Goal: Navigation & Orientation: Find specific page/section

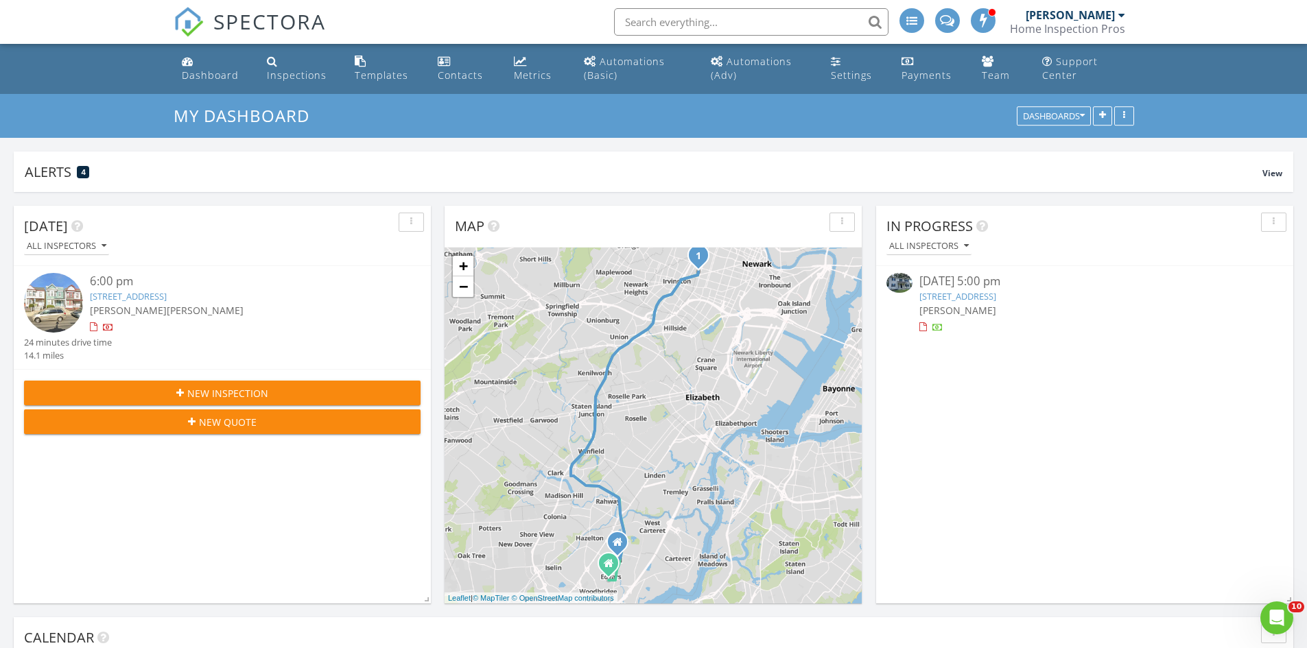
click at [553, 74] on link "Metrics" at bounding box center [537, 68] width 59 height 39
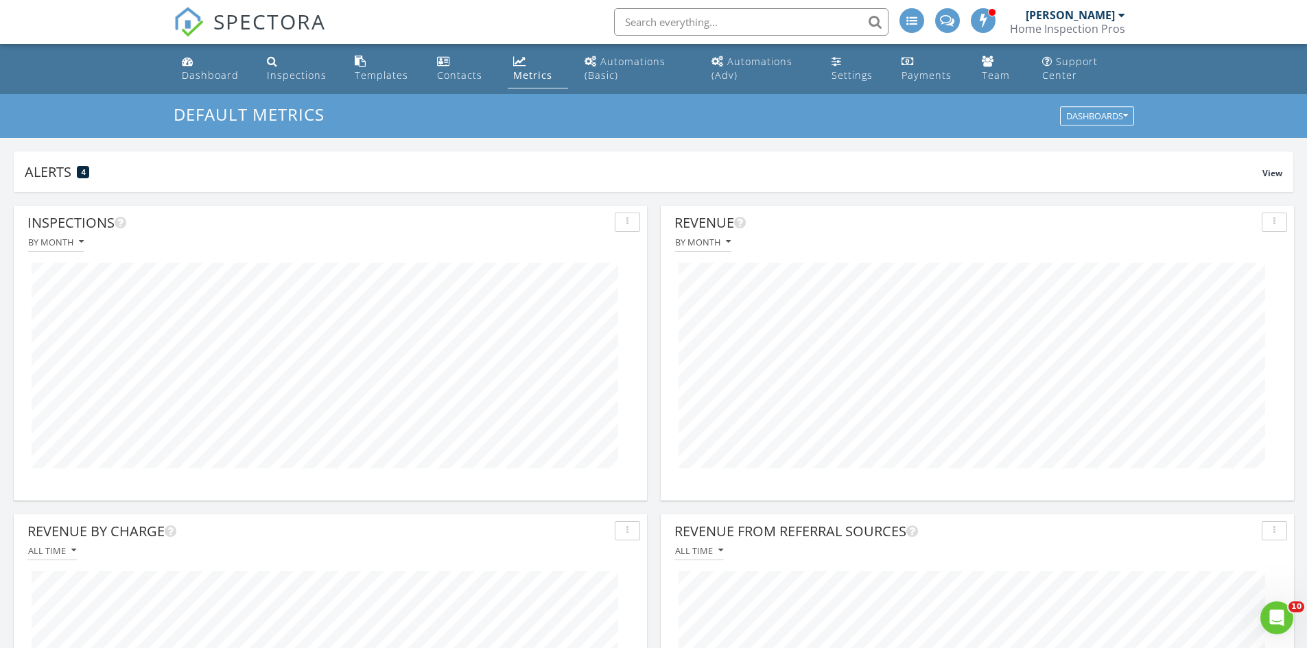
click at [203, 84] on link "Dashboard" at bounding box center [213, 68] width 75 height 39
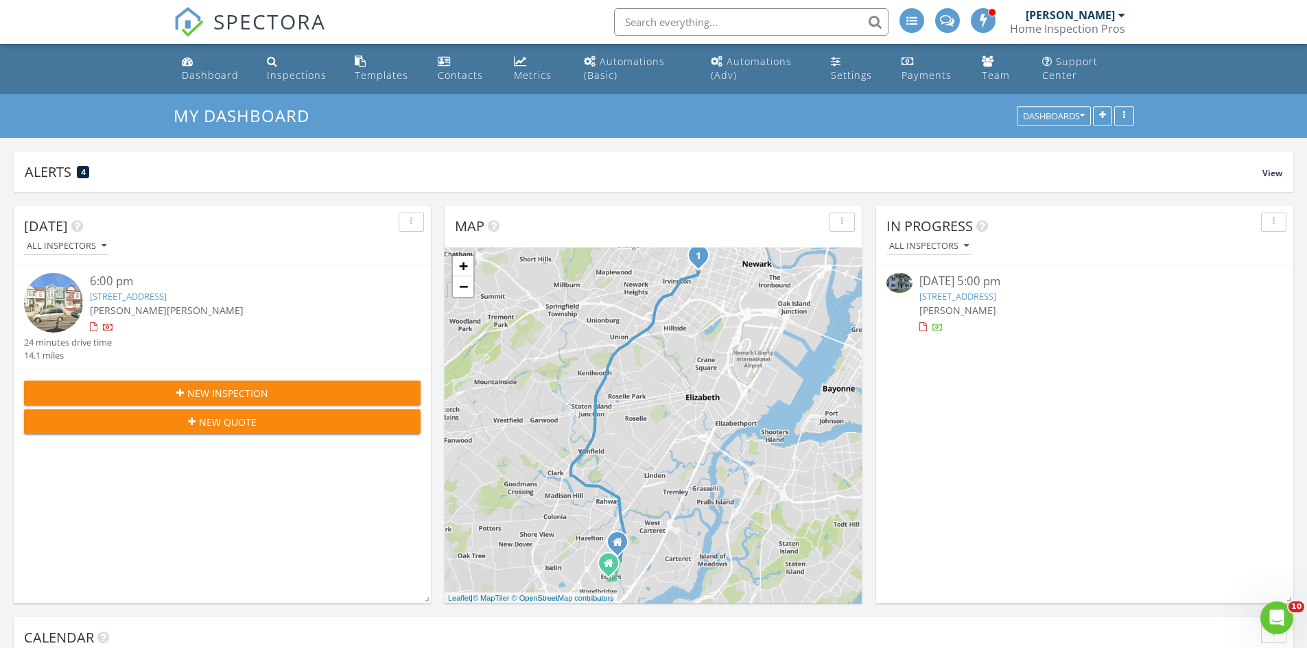
click at [213, 71] on div "Dashboard" at bounding box center [210, 75] width 57 height 13
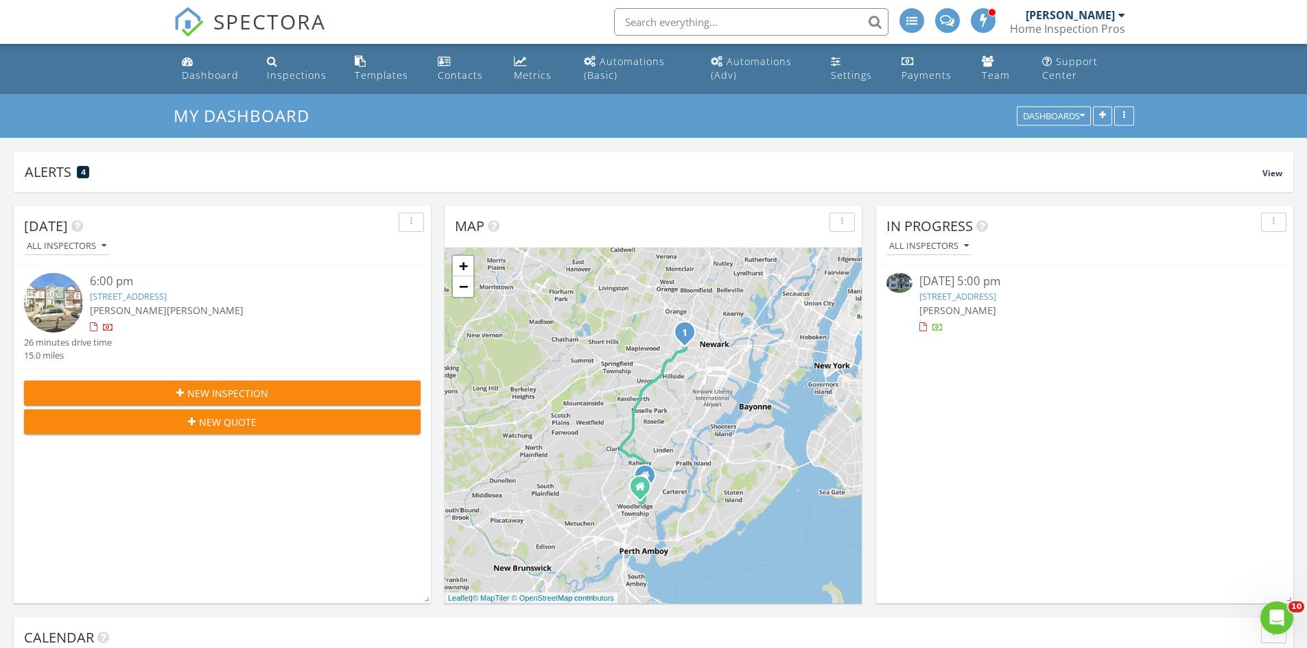
click at [738, 64] on div "Automations (Adv)" at bounding box center [751, 68] width 81 height 27
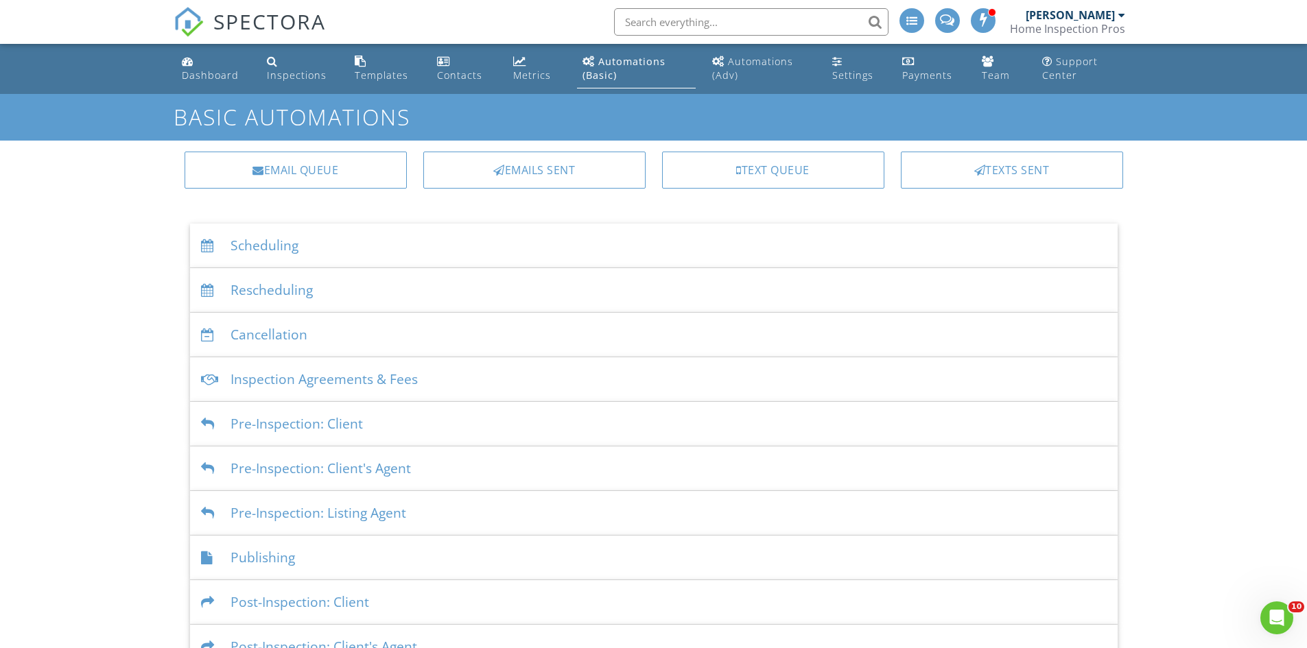
click at [271, 187] on div "Email Queue" at bounding box center [296, 170] width 222 height 37
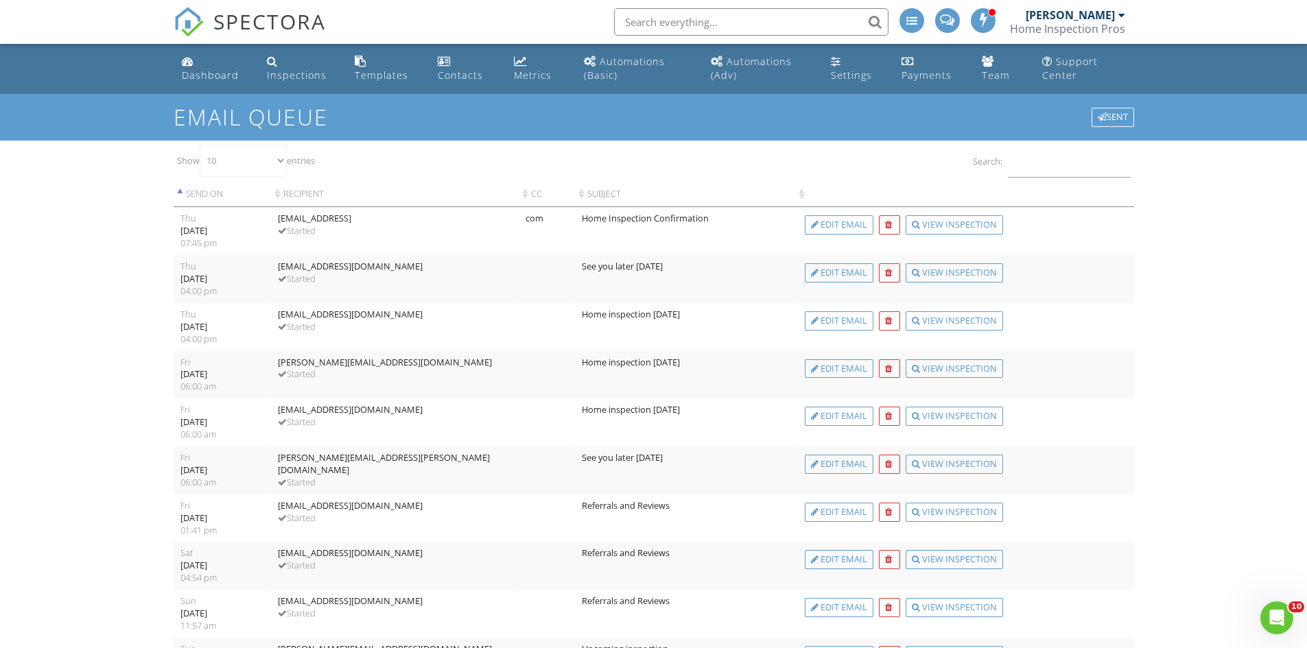
click at [198, 82] on link "Dashboard" at bounding box center [213, 68] width 75 height 39
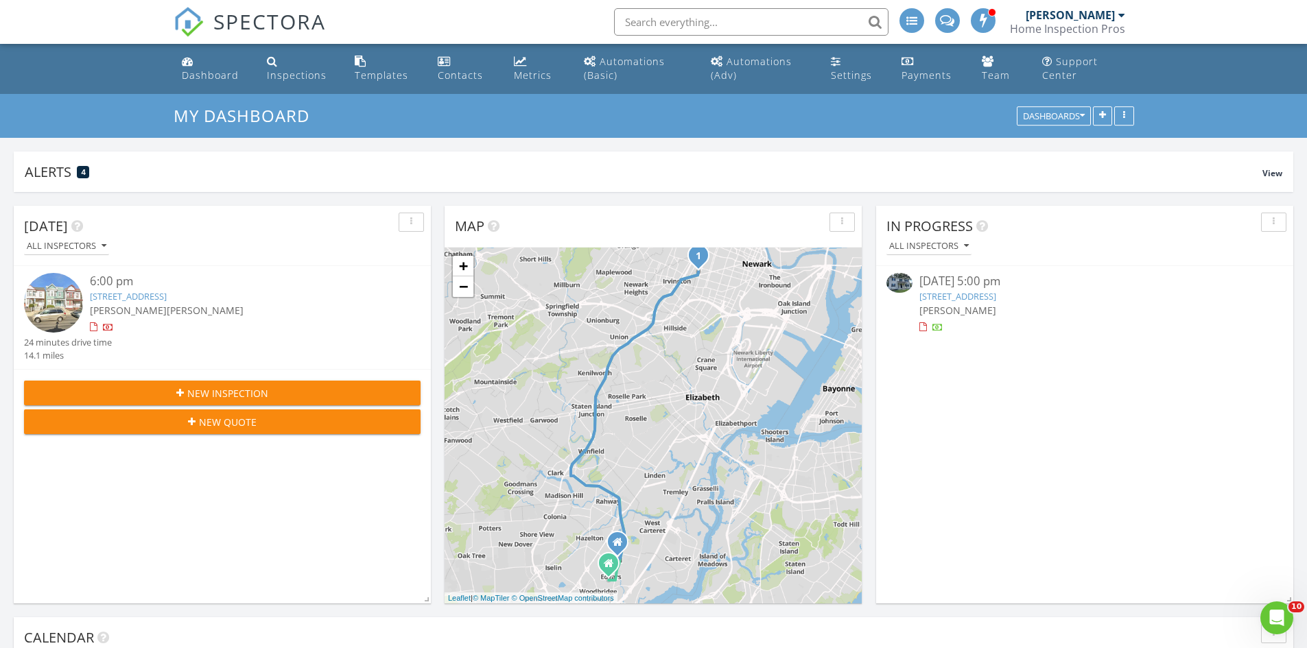
click at [198, 77] on div "Dashboard" at bounding box center [210, 75] width 57 height 13
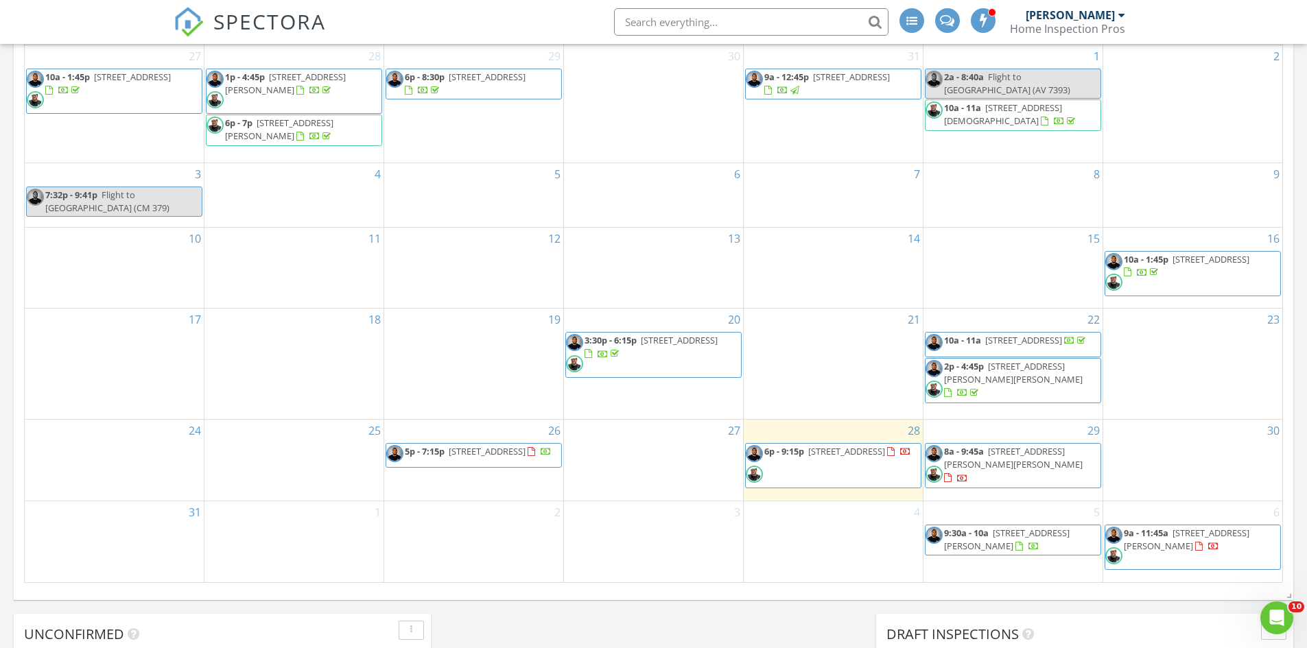
scroll to position [686, 0]
